Goal: Leave review/rating: Leave review/rating

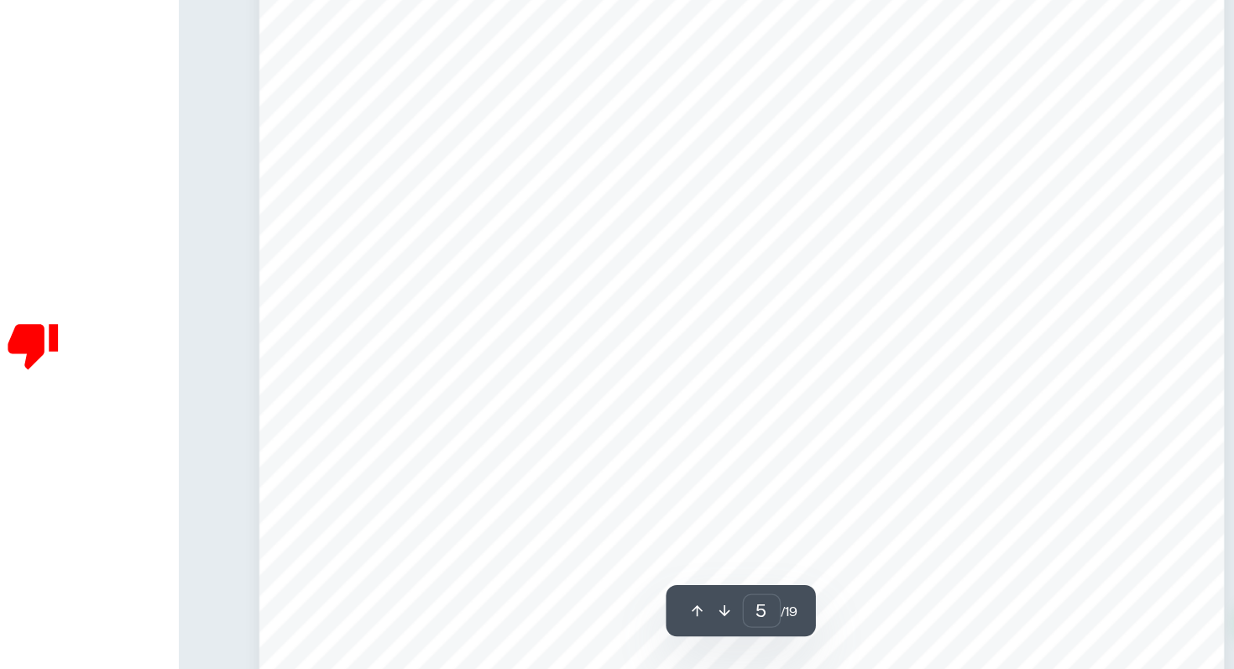
scroll to position [4631, 0]
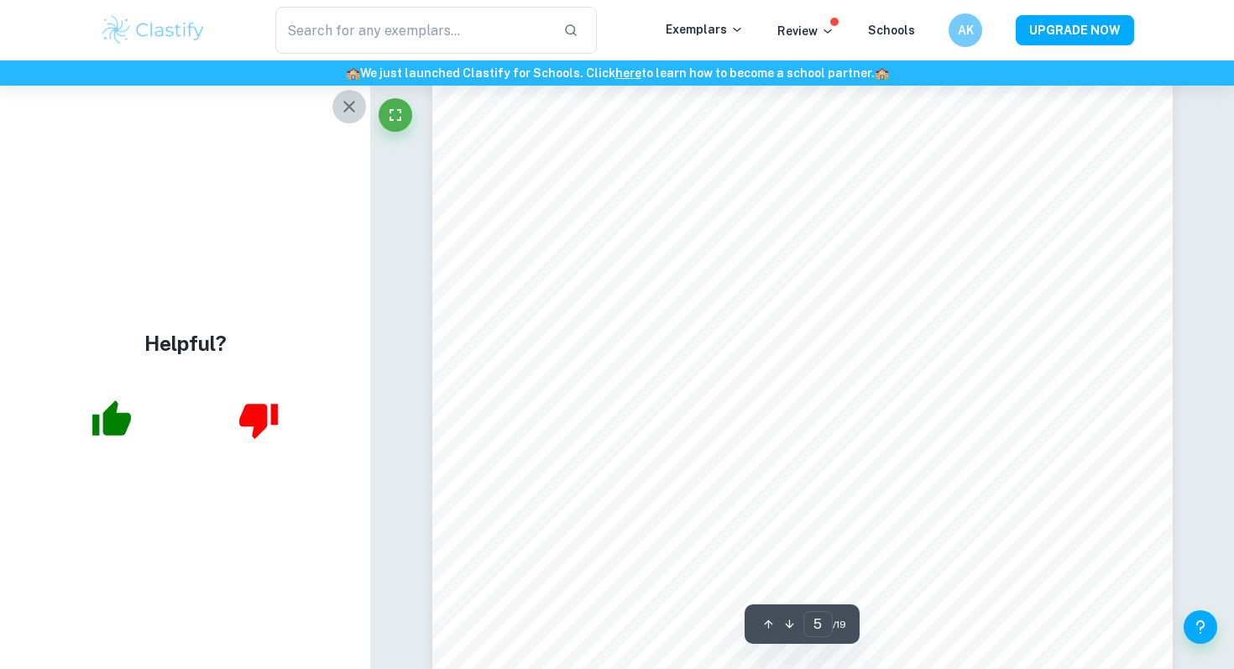
click at [352, 108] on icon "button" at bounding box center [349, 107] width 12 height 12
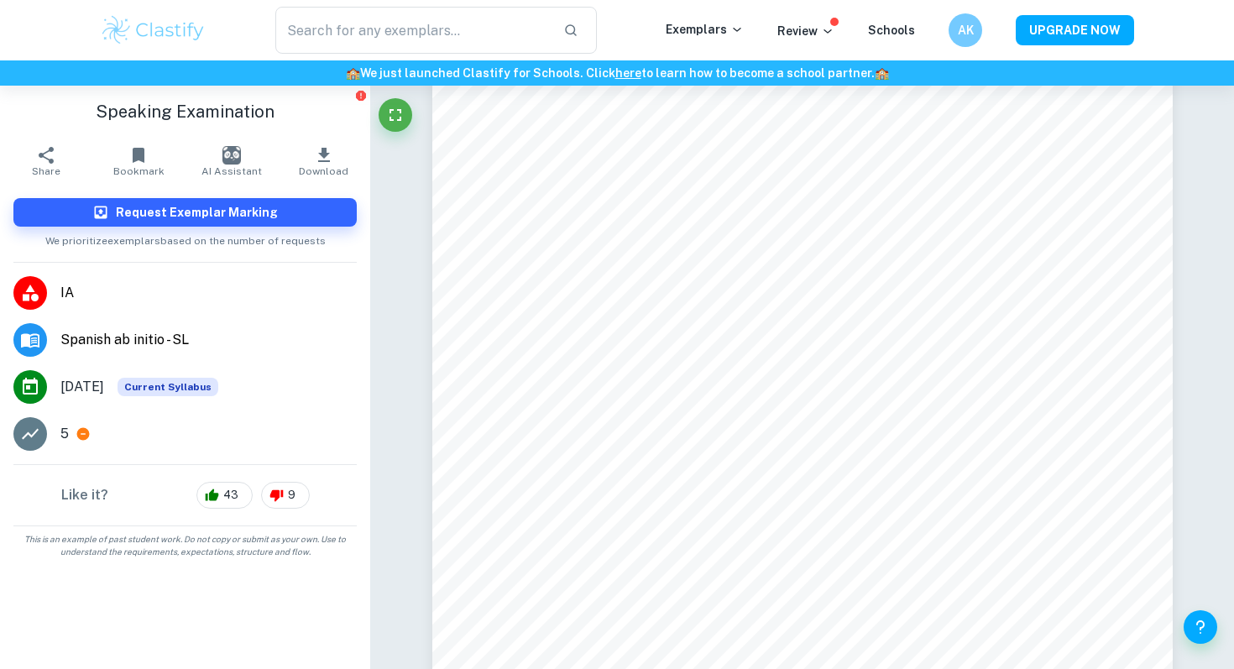
click at [72, 432] on div "5" at bounding box center [208, 434] width 296 height 20
click at [55, 432] on li "5" at bounding box center [185, 434] width 370 height 47
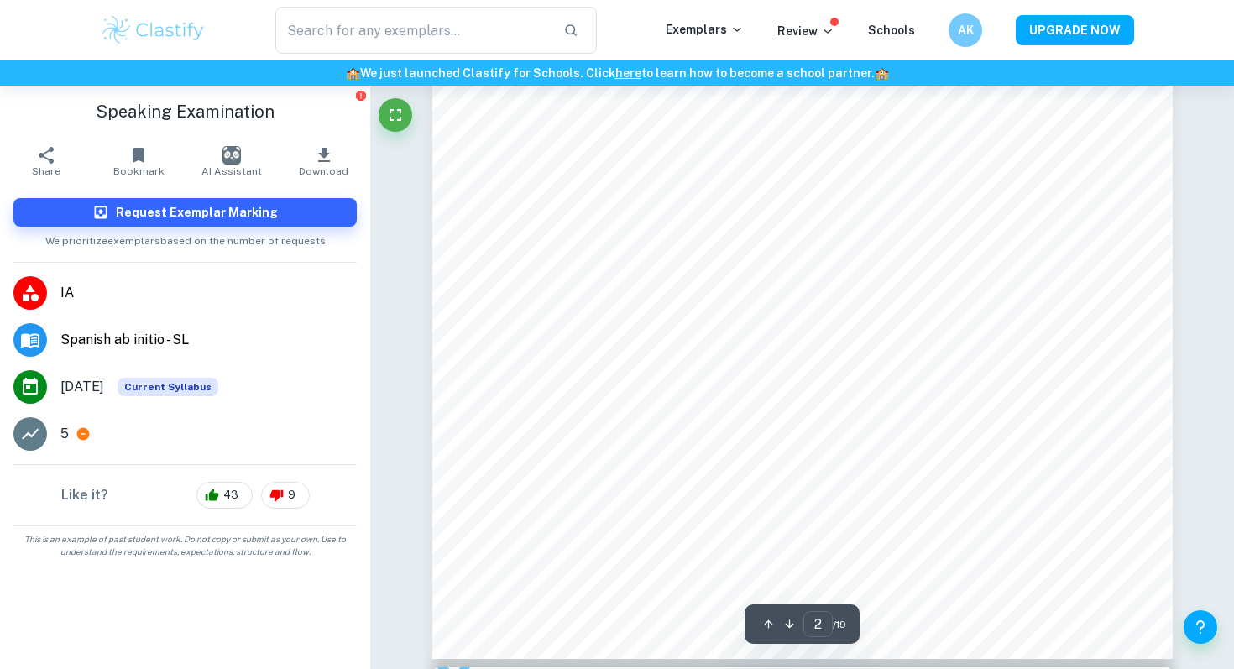
type input "1"
